Goal: Task Accomplishment & Management: Use online tool/utility

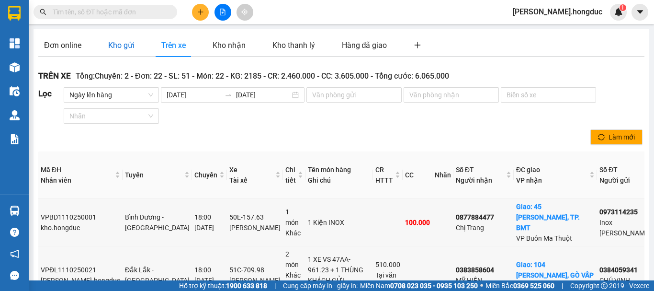
click at [111, 43] on div "Kho gửi" at bounding box center [121, 45] width 26 height 12
type input "[DATE]"
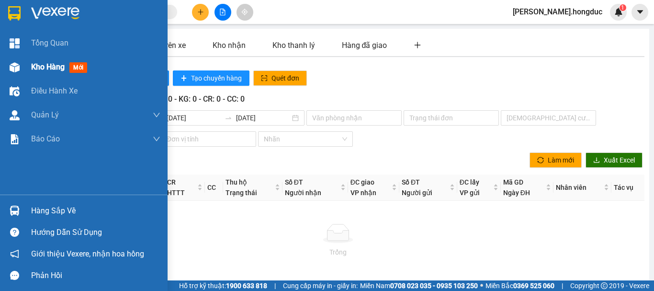
click at [47, 67] on span "Kho hàng" at bounding box center [48, 66] width 34 height 9
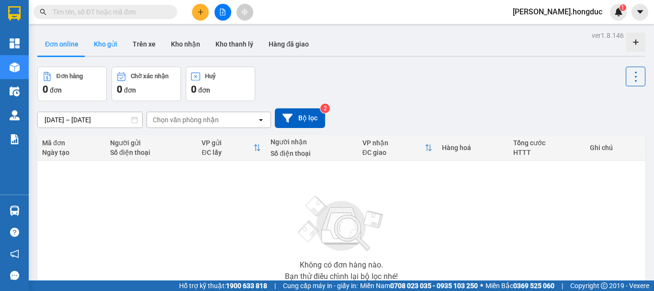
click at [101, 45] on button "Kho gửi" at bounding box center [105, 44] width 39 height 23
type input "[DATE] – [DATE]"
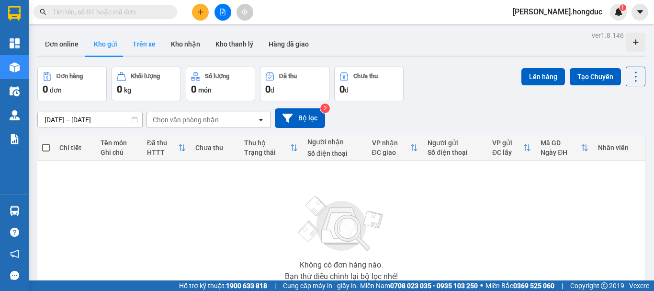
click at [141, 48] on button "Trên xe" at bounding box center [144, 44] width 38 height 23
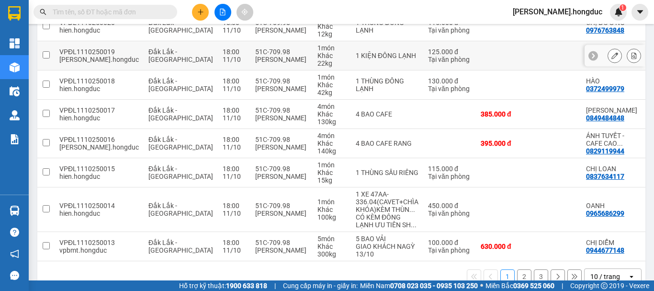
scroll to position [239, 0]
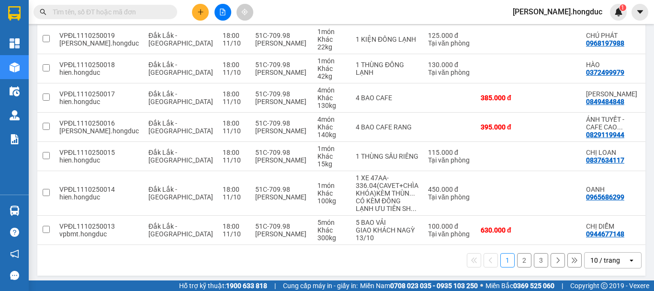
click at [618, 262] on div "10 / trang" at bounding box center [606, 259] width 43 height 15
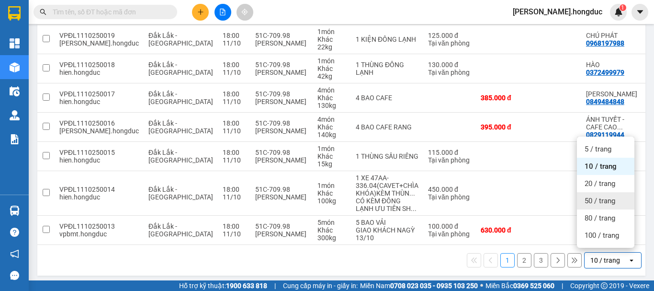
click at [610, 202] on span "50 / trang" at bounding box center [600, 201] width 31 height 10
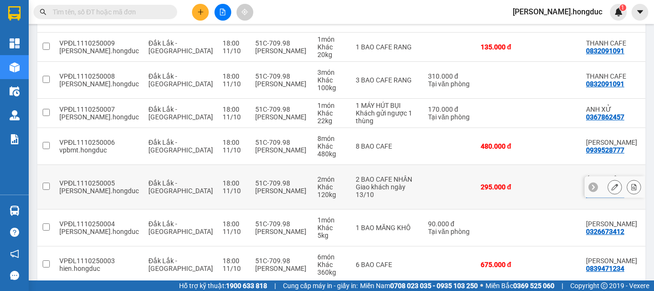
scroll to position [570, 0]
